Goal: Navigation & Orientation: Find specific page/section

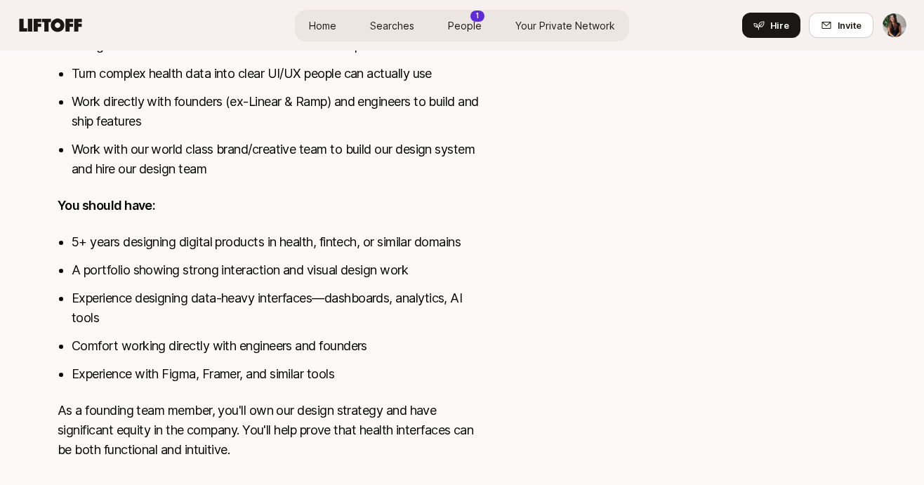
scroll to position [530, 0]
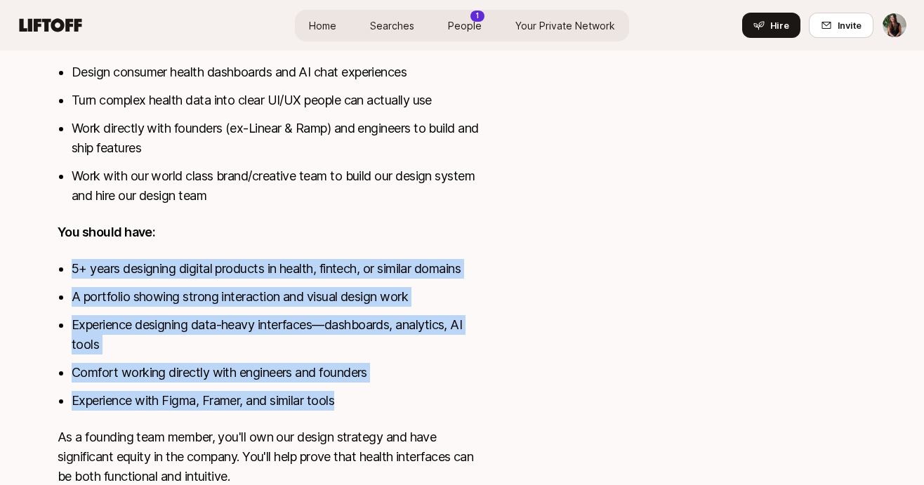
drag, startPoint x: 336, startPoint y: 246, endPoint x: 375, endPoint y: 403, distance: 161.5
click at [375, 403] on div "[MEDICAL_DATA] provides preventive healthcare built around your complete health…" at bounding box center [271, 179] width 427 height 649
click at [375, 403] on li "Experience with Figma, Framer, and similar tools" at bounding box center [278, 401] width 413 height 20
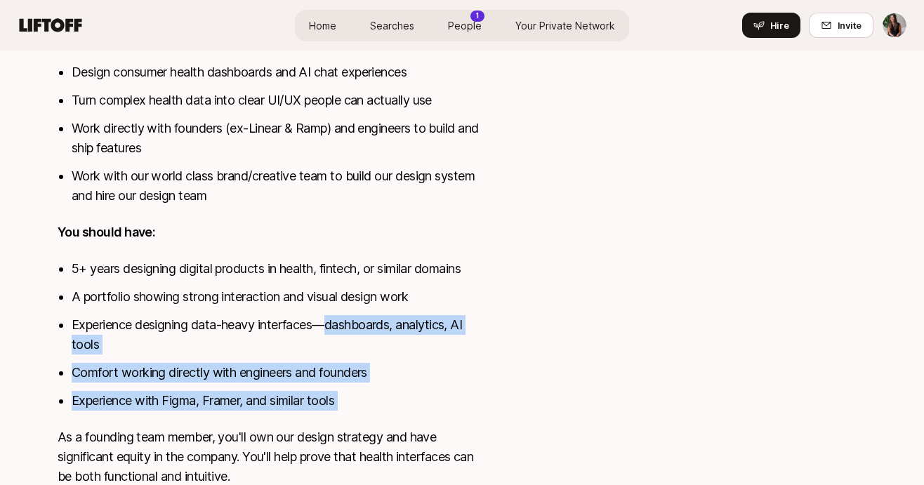
drag, startPoint x: 375, startPoint y: 403, endPoint x: 347, endPoint y: 291, distance: 115.8
click at [347, 291] on ul "5+ years designing digital products in health, fintech, or similar domains A po…" at bounding box center [278, 335] width 413 height 152
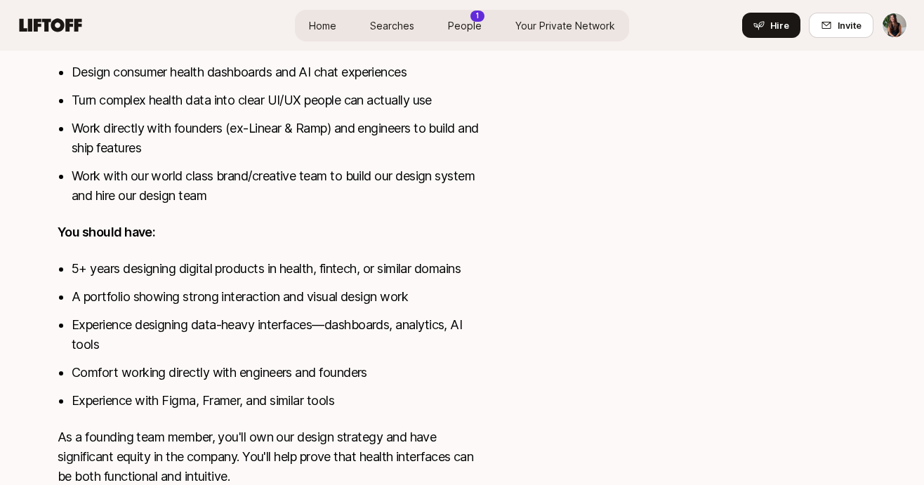
click at [341, 276] on li "5+ years designing digital products in health, fintech, or similar domains" at bounding box center [278, 269] width 413 height 20
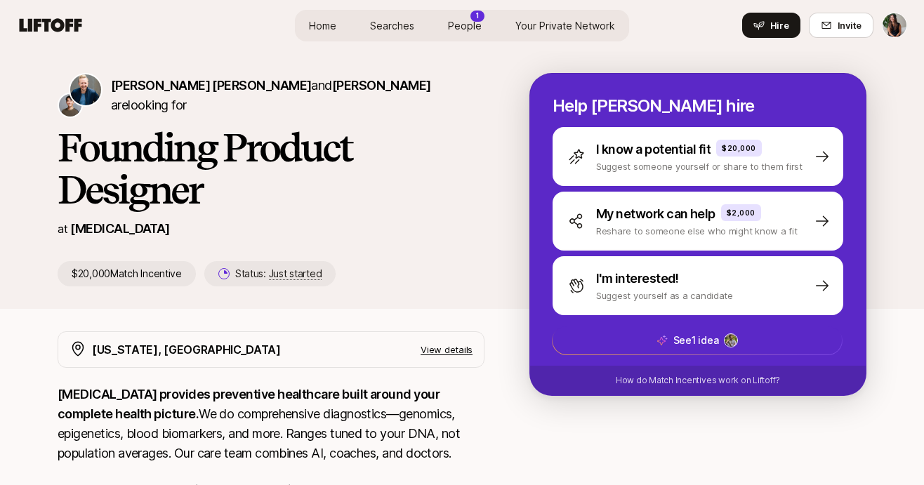
click at [471, 20] on span "People" at bounding box center [465, 25] width 34 height 15
